Goal: Information Seeking & Learning: Find specific fact

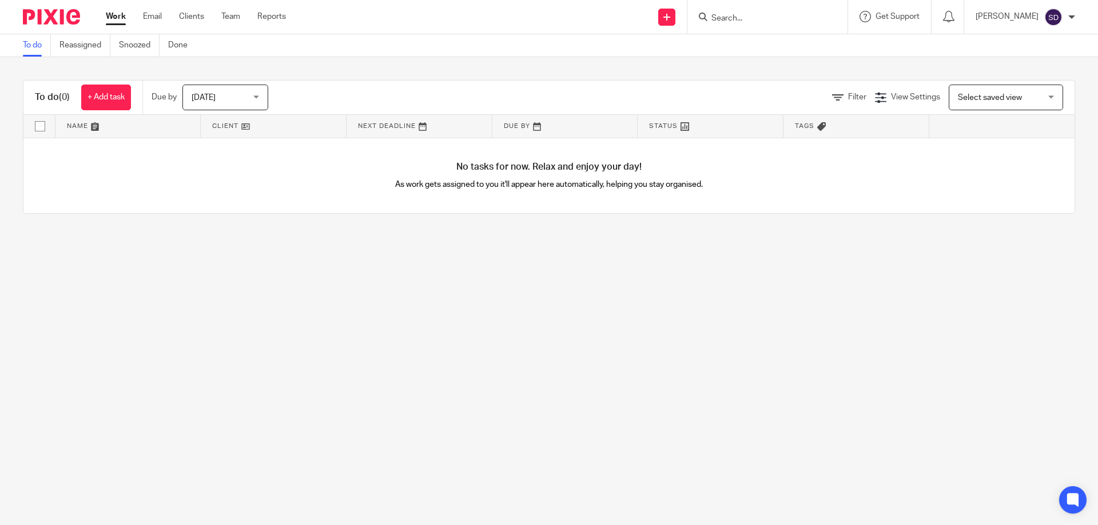
click at [733, 20] on input "Search" at bounding box center [761, 19] width 103 height 10
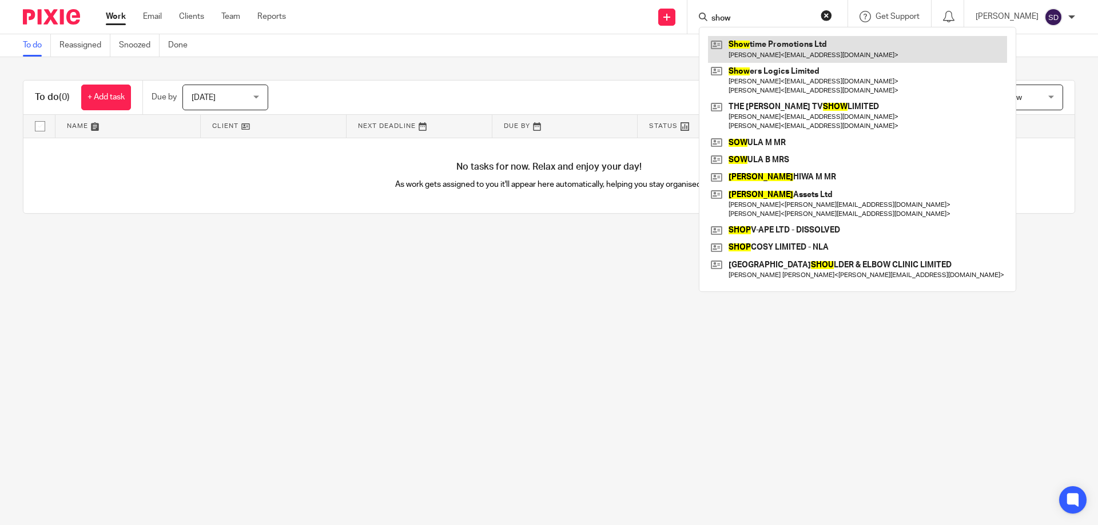
type input "show"
click at [870, 46] on link at bounding box center [857, 49] width 299 height 26
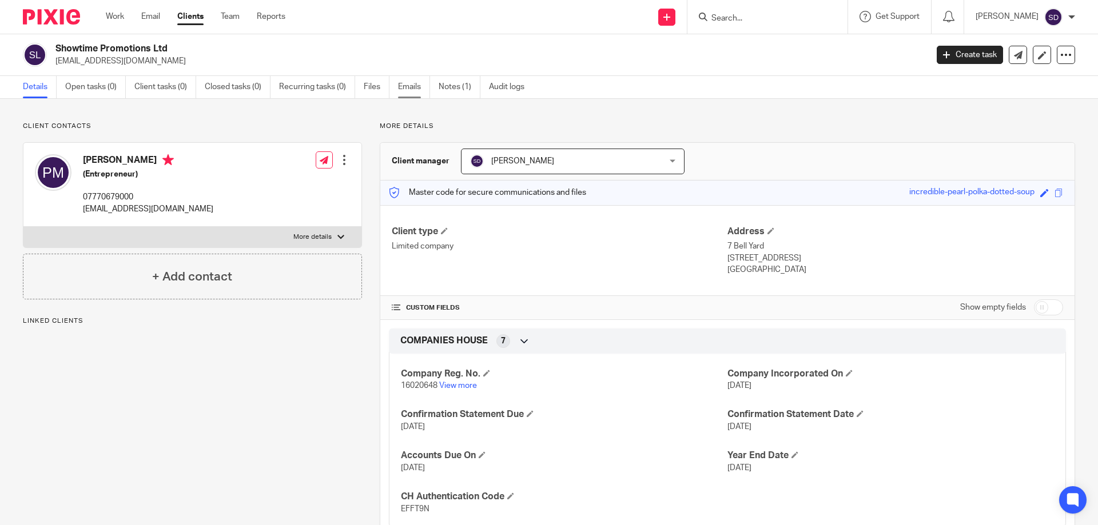
click at [407, 83] on link "Emails" at bounding box center [414, 87] width 32 height 22
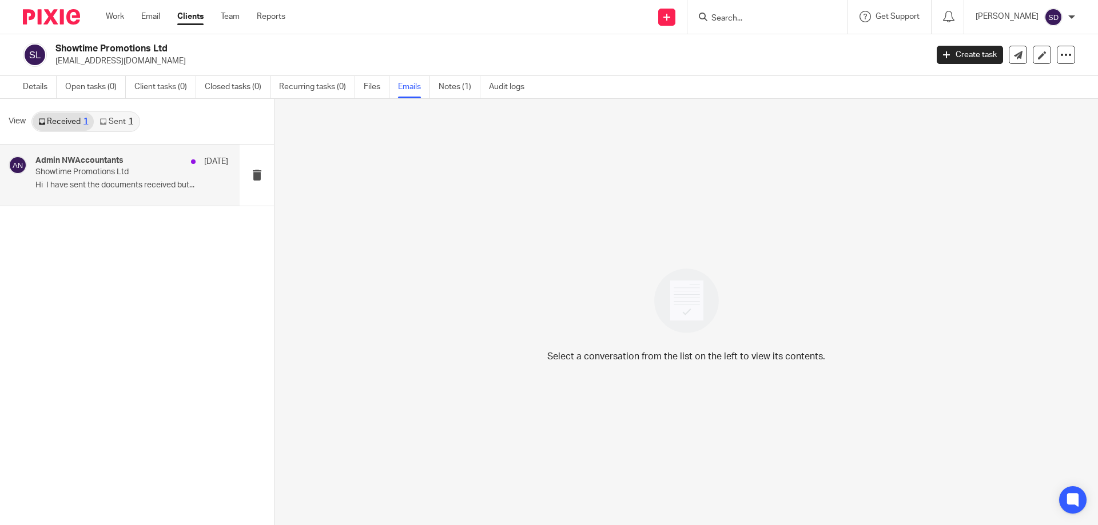
click at [161, 175] on p "Showtime Promotions Ltd" at bounding box center [112, 173] width 154 height 10
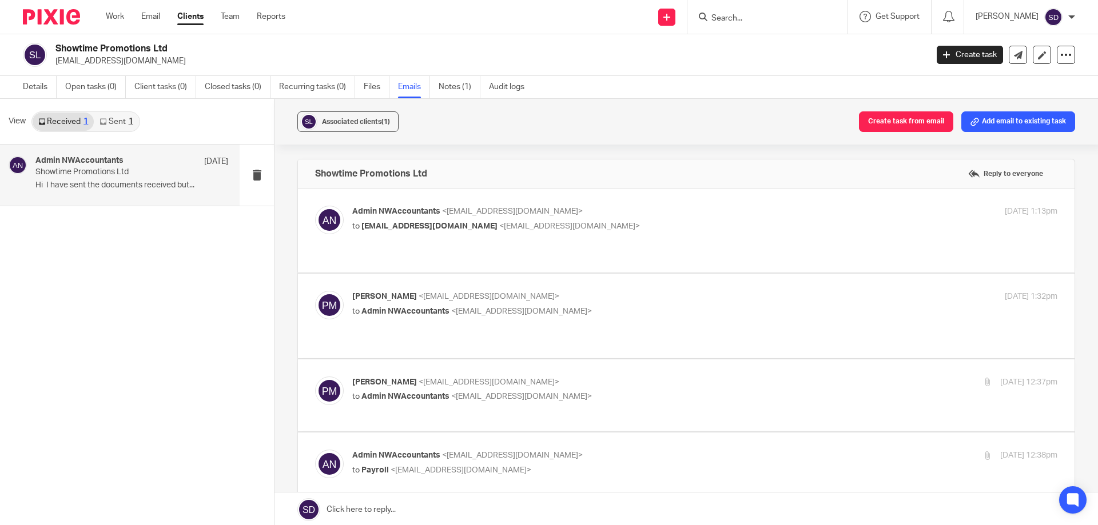
click at [744, 224] on p "to [EMAIL_ADDRESS][DOMAIN_NAME] <[EMAIL_ADDRESS][DOMAIN_NAME]>" at bounding box center [587, 227] width 470 height 12
checkbox input "true"
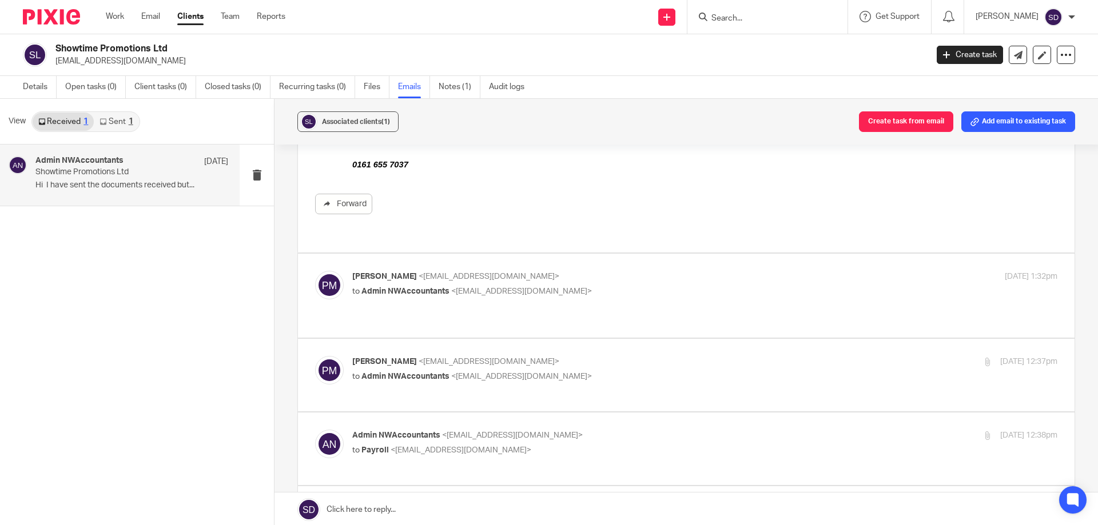
scroll to position [400, 0]
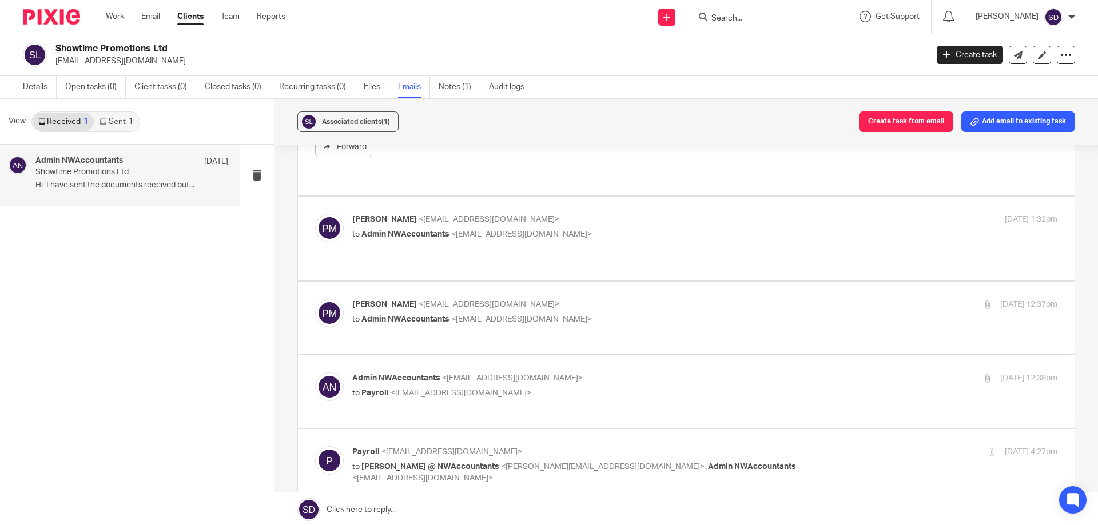
click at [819, 225] on div "prosper marshall <prospermarshall@yahoo.com> to Admin NWAccountants <admin@nwac…" at bounding box center [704, 228] width 705 height 29
checkbox input "true"
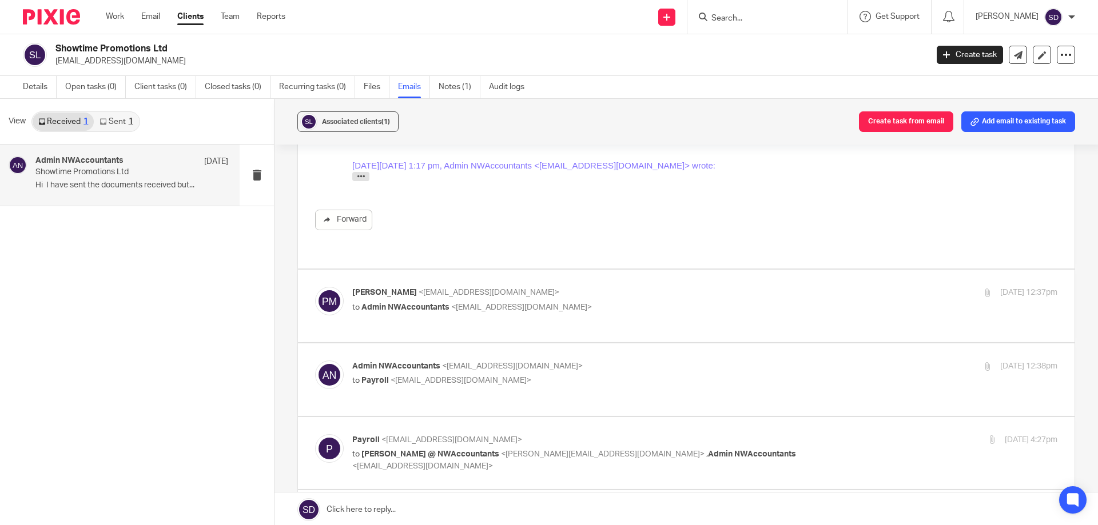
scroll to position [457, 0]
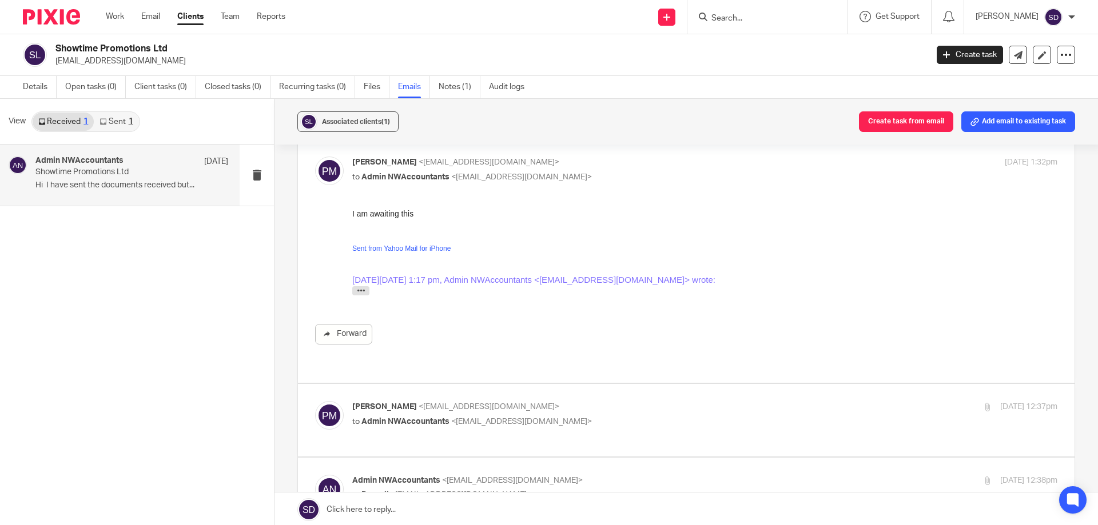
click at [807, 416] on p "to Admin NWAccountants <admin@nwaccountants.co.uk>" at bounding box center [587, 422] width 470 height 12
checkbox input "true"
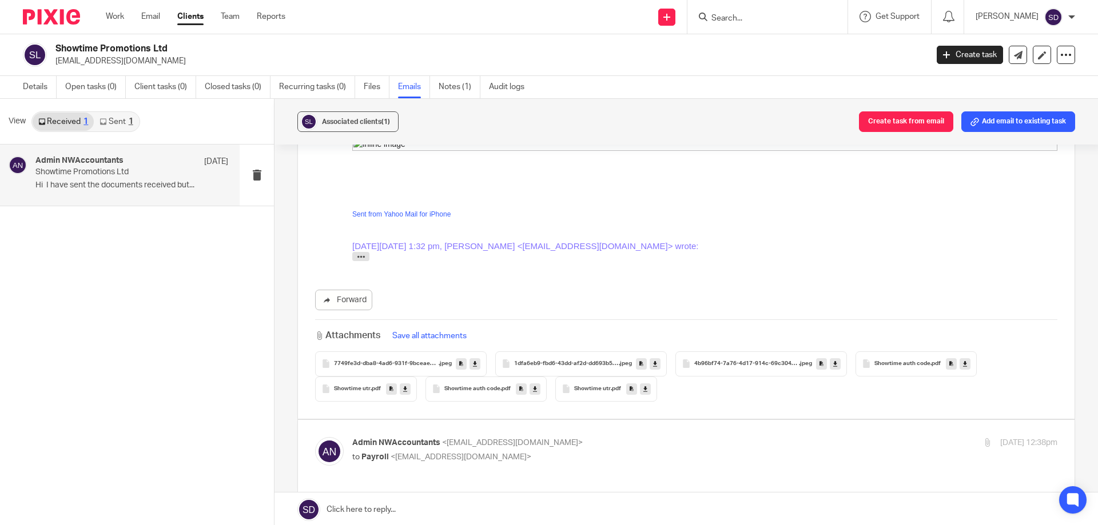
scroll to position [972, 0]
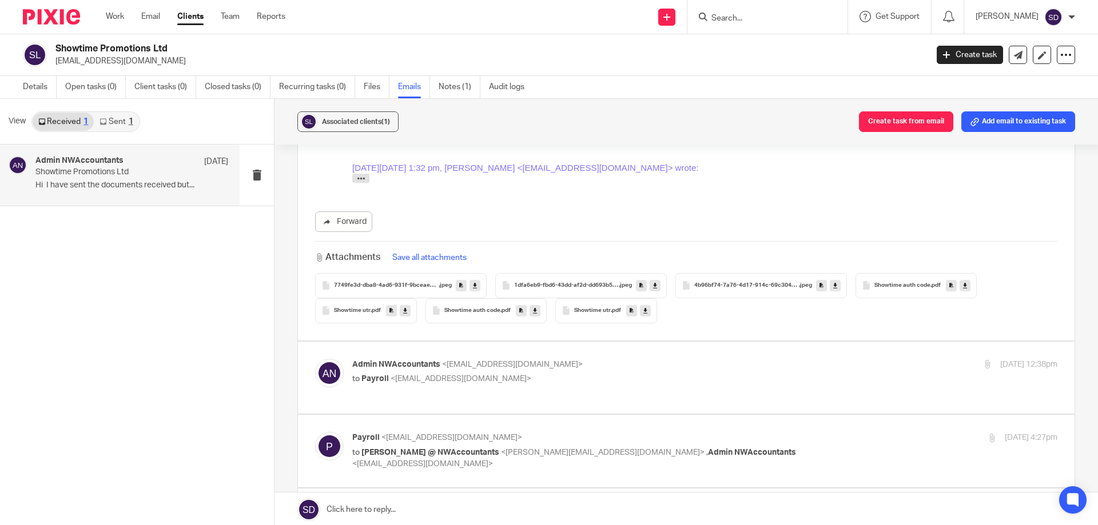
click at [688, 373] on p "to Payroll <payroll@nwaccountants.co.uk>" at bounding box center [587, 379] width 470 height 12
checkbox input "true"
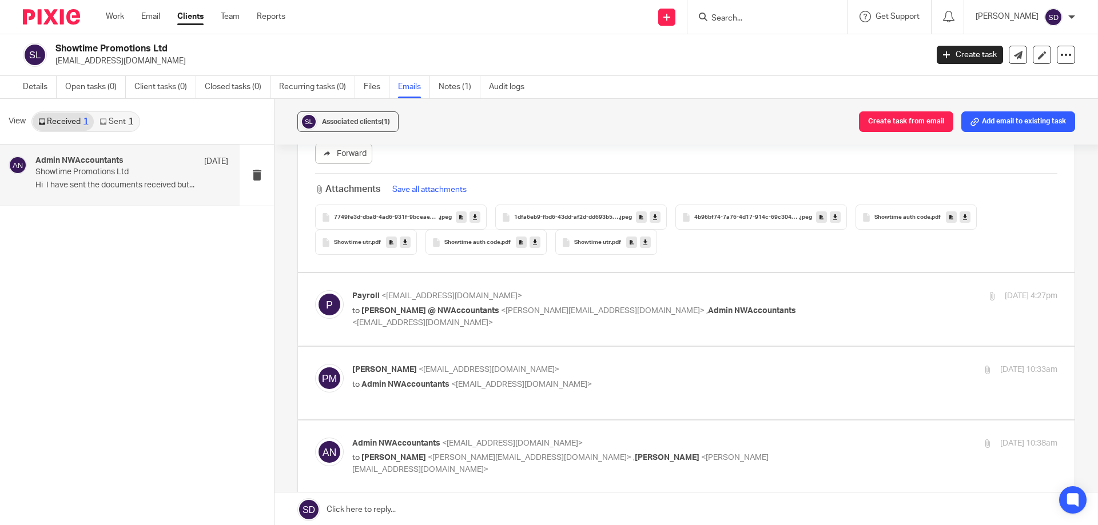
scroll to position [2687, 0]
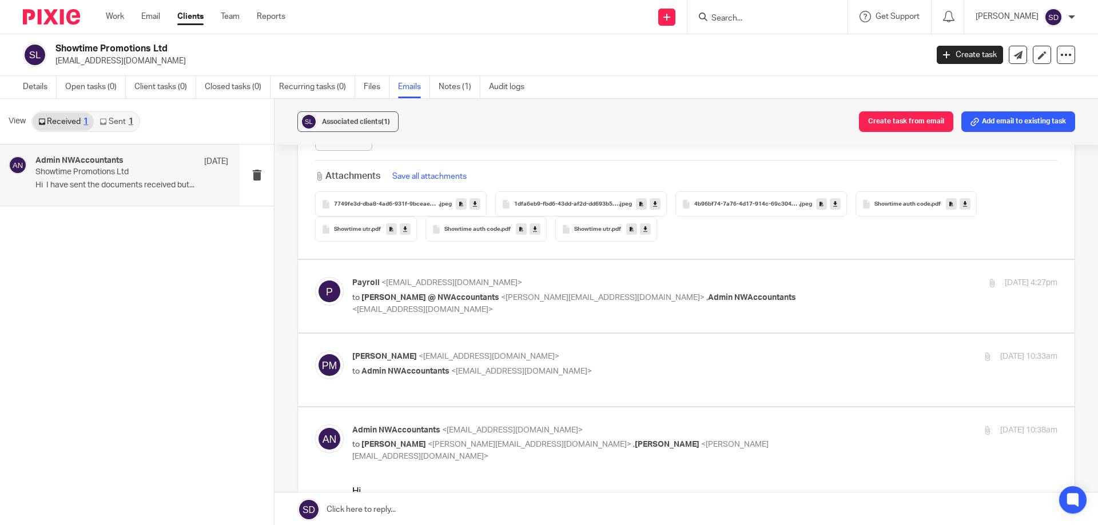
click at [675, 284] on div "Payroll <payroll@nwaccountants.co.uk> to Gary Harris @ NWAccountants <gary@nwac…" at bounding box center [686, 296] width 742 height 38
click at [493, 306] on span "<admin@nwaccountants.co.uk>" at bounding box center [422, 310] width 141 height 8
checkbox input "true"
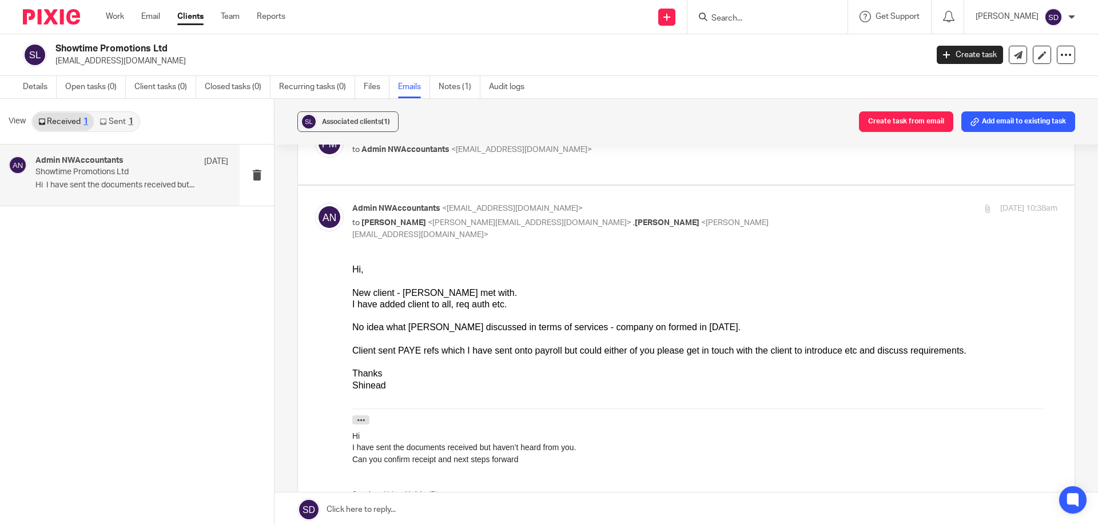
scroll to position [9876, 0]
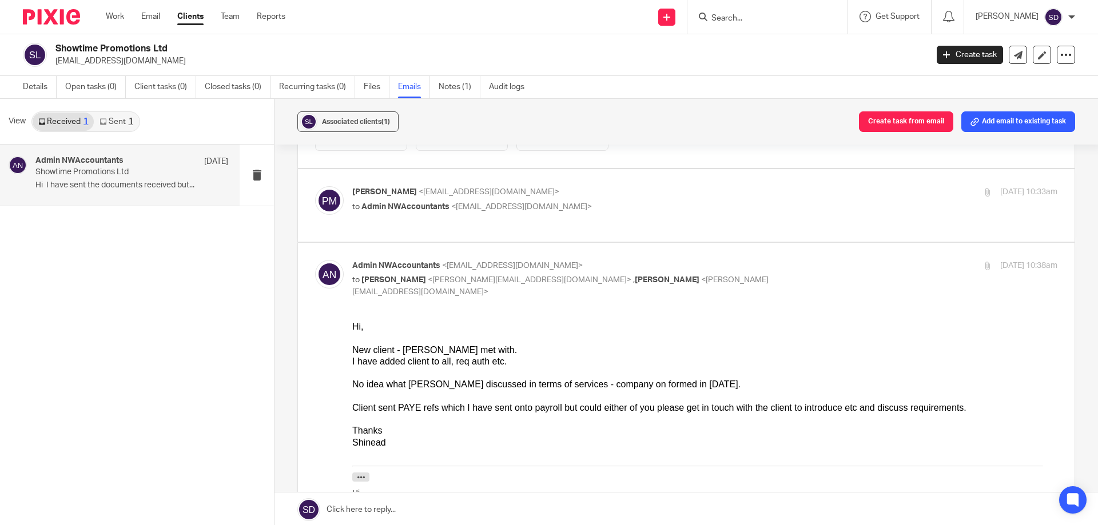
click at [497, 201] on p "to Admin NWAccountants <admin@nwaccountants.co.uk>" at bounding box center [587, 207] width 470 height 12
checkbox input "true"
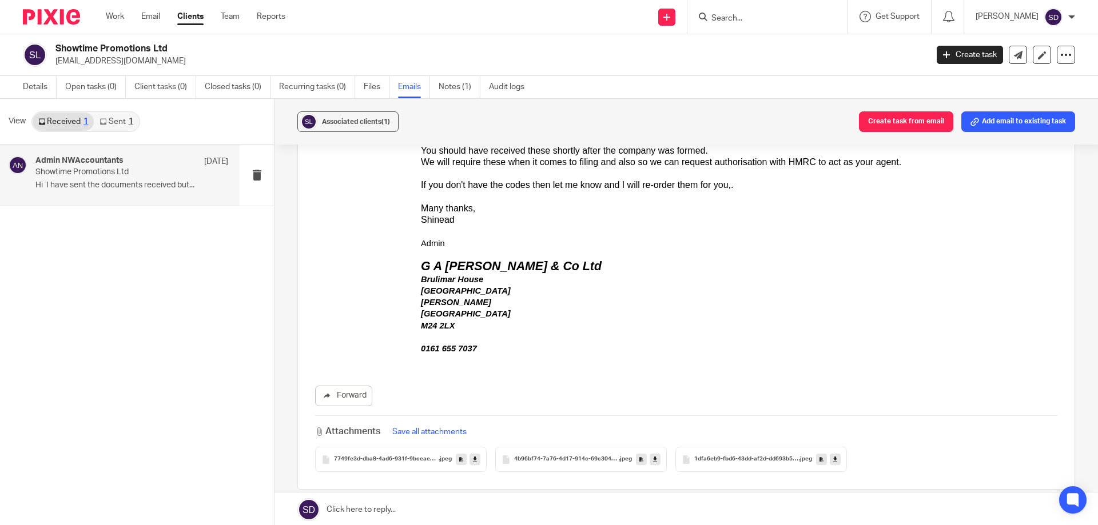
scroll to position [11020, 0]
